Goal: Task Accomplishment & Management: Manage account settings

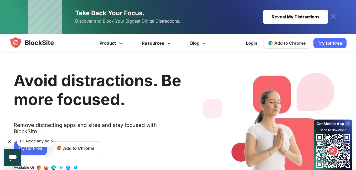
click at [74, 145] on span "Add to Chrome" at bounding box center [79, 148] width 32 height 6
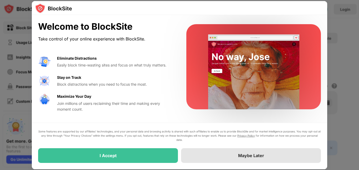
click at [197, 155] on div "Maybe Later" at bounding box center [251, 155] width 140 height 15
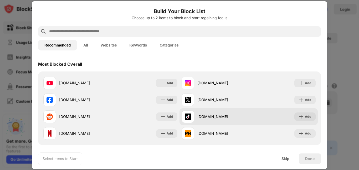
click at [244, 120] on div "tiktok.com" at bounding box center [215, 116] width 67 height 13
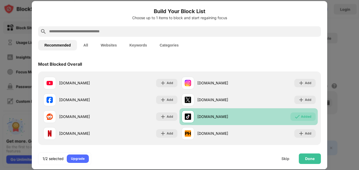
click at [244, 120] on div "tiktok.com" at bounding box center [215, 116] width 67 height 13
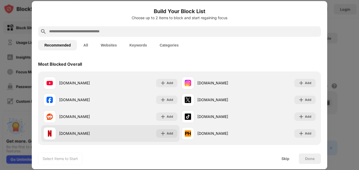
click at [145, 127] on div "netflix.com Add" at bounding box center [110, 133] width 138 height 17
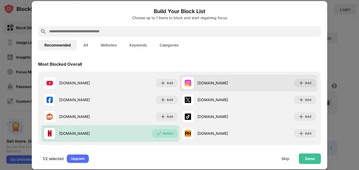
click at [221, 89] on div "instagram.com" at bounding box center [215, 83] width 67 height 13
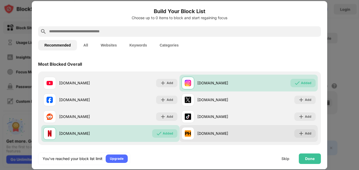
click at [283, 130] on div "pornhub.com Add" at bounding box center [248, 133] width 138 height 17
click at [281, 128] on div "pornhub.com Add" at bounding box center [248, 133] width 138 height 17
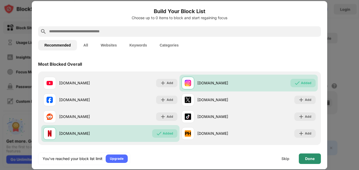
click at [309, 161] on div "Done" at bounding box center [310, 158] width 22 height 11
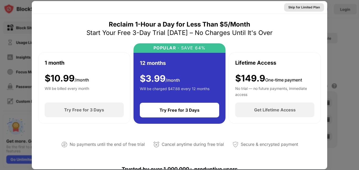
click at [307, 4] on div "Skip for Limited Plan" at bounding box center [304, 7] width 40 height 8
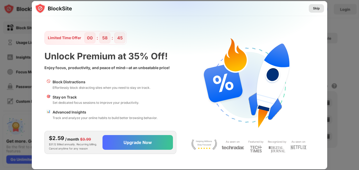
click at [315, 6] on div "Skip" at bounding box center [316, 8] width 7 height 5
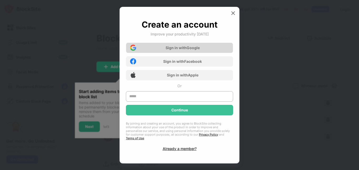
click at [218, 46] on div "Sign in with Google" at bounding box center [179, 48] width 107 height 11
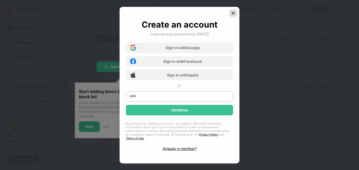
click at [234, 13] on img at bounding box center [232, 13] width 5 height 5
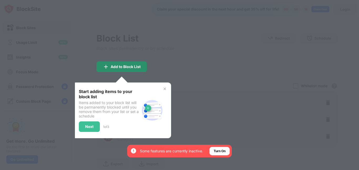
click at [135, 70] on div "Add to Block List" at bounding box center [121, 66] width 50 height 11
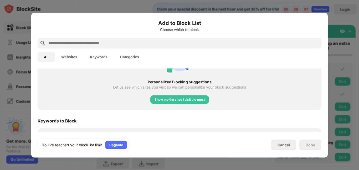
scroll to position [241, 0]
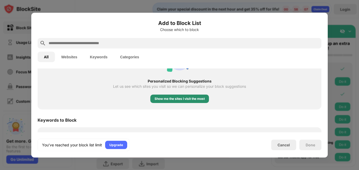
click at [170, 99] on div "Show me the sites I visit the most" at bounding box center [180, 98] width 50 height 5
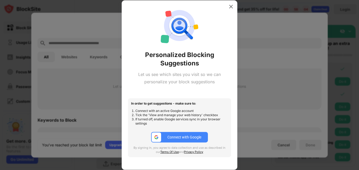
click at [187, 139] on div "Connect with Google" at bounding box center [184, 137] width 34 height 4
click at [231, 8] on img at bounding box center [230, 6] width 5 height 5
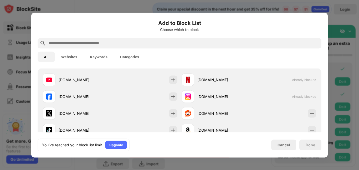
scroll to position [109, 0]
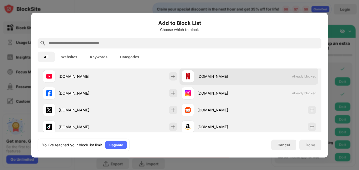
click at [230, 81] on div "netflix.com" at bounding box center [215, 76] width 67 height 13
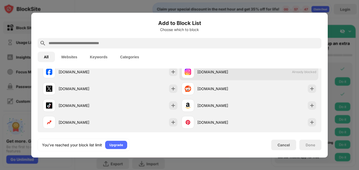
scroll to position [95, 0]
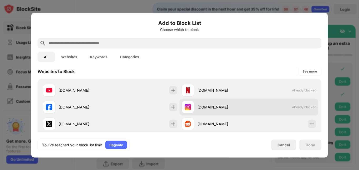
click at [231, 93] on div "netflix.com" at bounding box center [215, 90] width 67 height 13
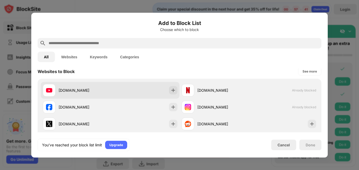
click at [151, 90] on div "youtube.com" at bounding box center [110, 90] width 139 height 17
click at [171, 90] on img at bounding box center [173, 90] width 5 height 5
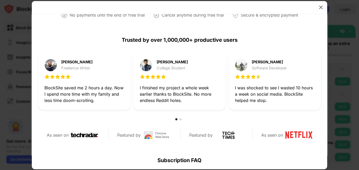
scroll to position [132, 0]
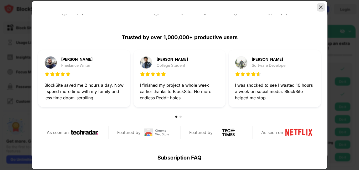
click at [319, 8] on img at bounding box center [320, 7] width 5 height 5
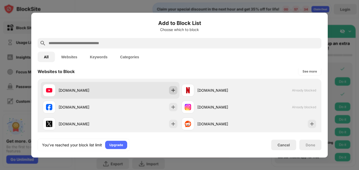
click at [169, 93] on div at bounding box center [173, 90] width 8 height 8
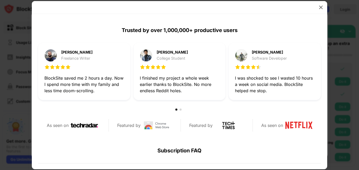
scroll to position [250, 0]
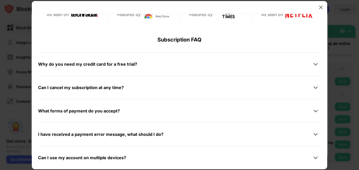
click at [210, 62] on div "Why do you need my credit card for a free trial?" at bounding box center [179, 64] width 283 height 11
click at [311, 61] on div at bounding box center [315, 64] width 11 height 11
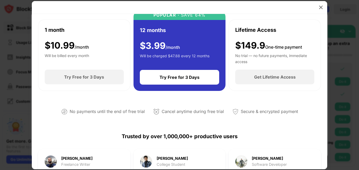
scroll to position [23, 0]
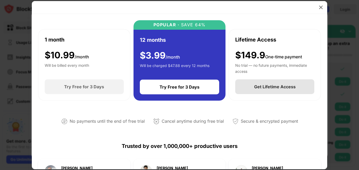
click at [284, 88] on div "Get Lifetime Access" at bounding box center [275, 86] width 42 height 5
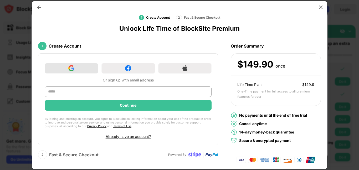
click at [94, 63] on div at bounding box center [72, 68] width 54 height 11
click at [323, 6] on div at bounding box center [321, 7] width 8 height 8
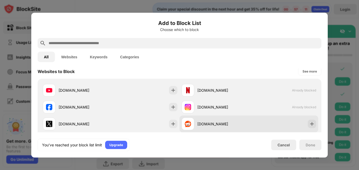
click at [193, 125] on div "reddit.com" at bounding box center [215, 123] width 67 height 13
click at [284, 121] on div "reddit.com" at bounding box center [248, 123] width 139 height 17
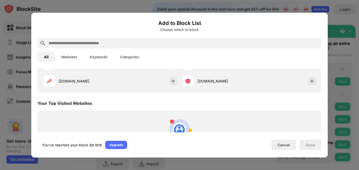
scroll to position [193, 0]
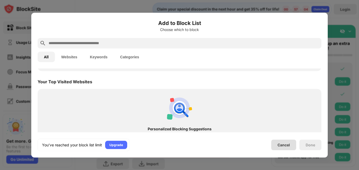
click at [281, 140] on div "Cancel" at bounding box center [283, 145] width 25 height 11
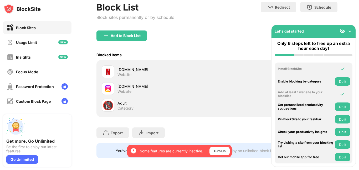
scroll to position [33, 0]
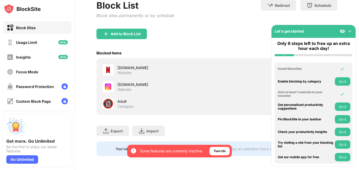
click at [348, 28] on div "Let's get started" at bounding box center [313, 31] width 84 height 13
click at [349, 31] on img at bounding box center [349, 31] width 5 height 5
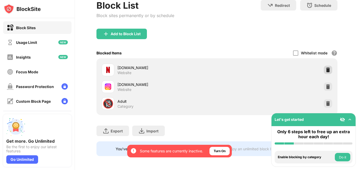
click at [325, 70] on img at bounding box center [327, 69] width 5 height 5
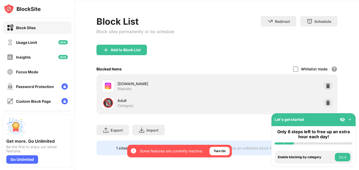
scroll to position [20, 0]
click at [325, 83] on img at bounding box center [327, 85] width 5 height 5
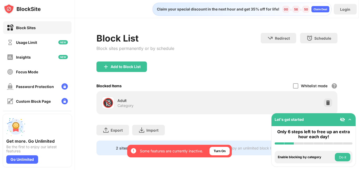
scroll to position [0, 0]
click at [60, 43] on img at bounding box center [62, 42] width 9 height 4
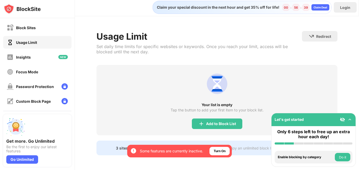
scroll to position [5, 0]
click at [58, 61] on div "Insights" at bounding box center [37, 57] width 68 height 13
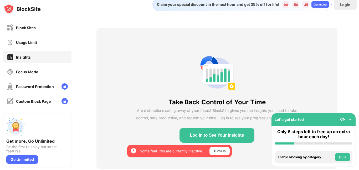
scroll to position [21, 0]
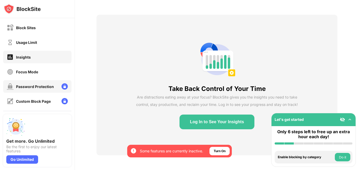
click at [40, 86] on div "Password Protection" at bounding box center [35, 86] width 38 height 4
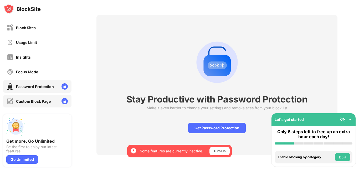
click at [32, 105] on div "Custom Block Page" at bounding box center [37, 101] width 68 height 13
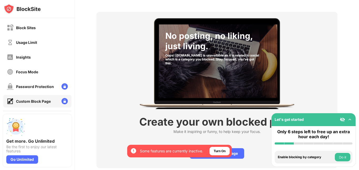
scroll to position [37, 0]
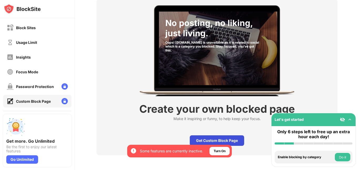
click at [199, 138] on div "Get Custom Block Page" at bounding box center [217, 140] width 54 height 11
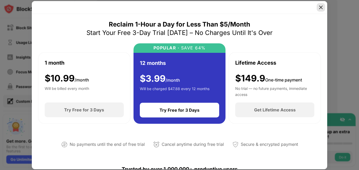
click at [321, 4] on div at bounding box center [321, 7] width 8 height 8
